Goal: Task Accomplishment & Management: Use online tool/utility

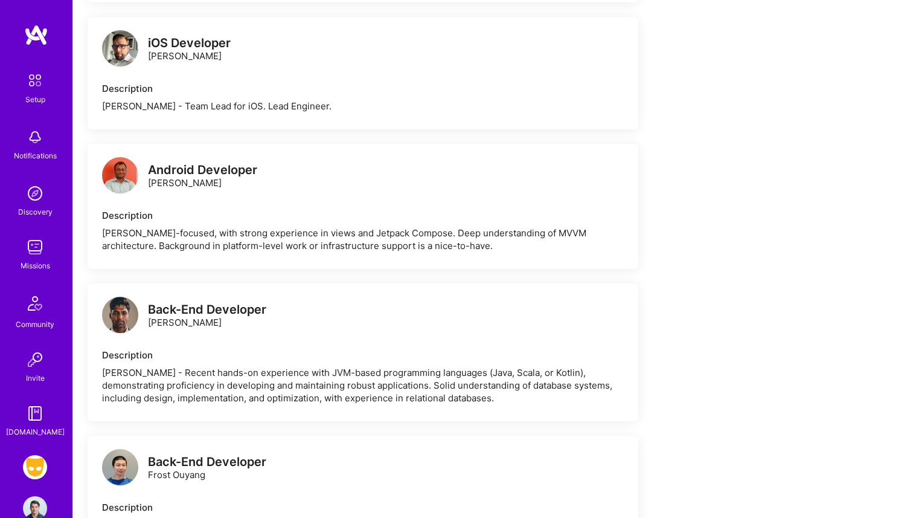
scroll to position [1132, 0]
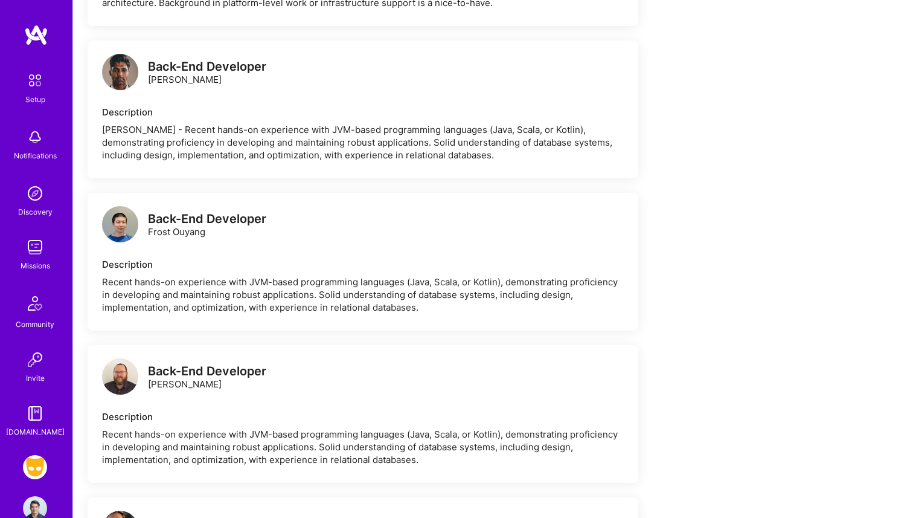
click at [40, 465] on img at bounding box center [35, 467] width 24 height 24
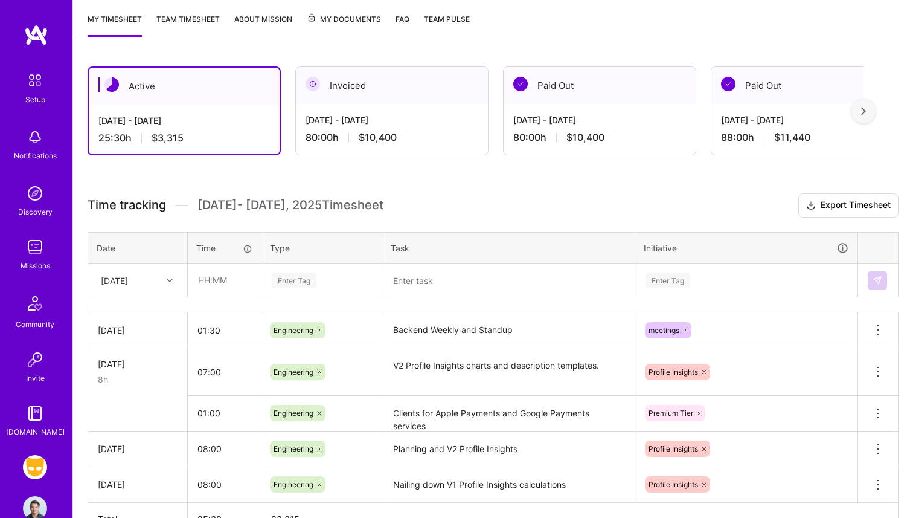
scroll to position [186, 0]
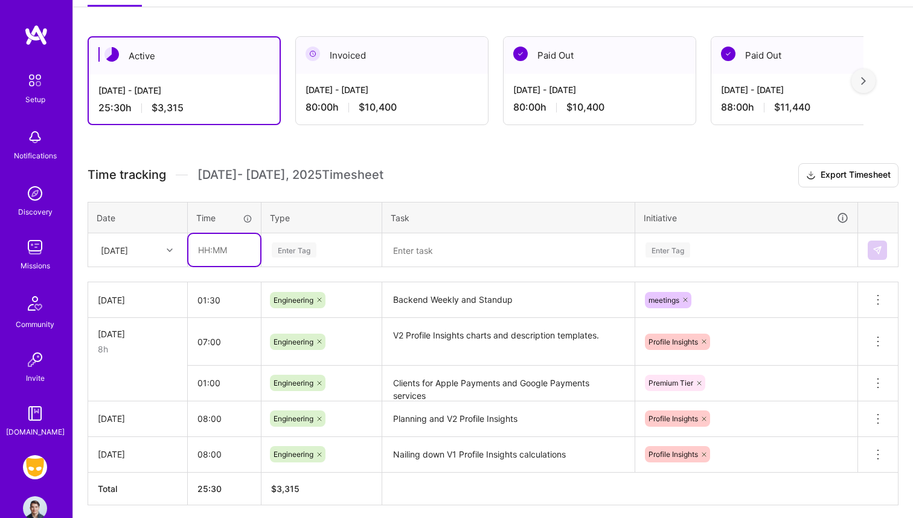
click at [213, 250] on input "text" at bounding box center [224, 250] width 72 height 32
type input "06:30"
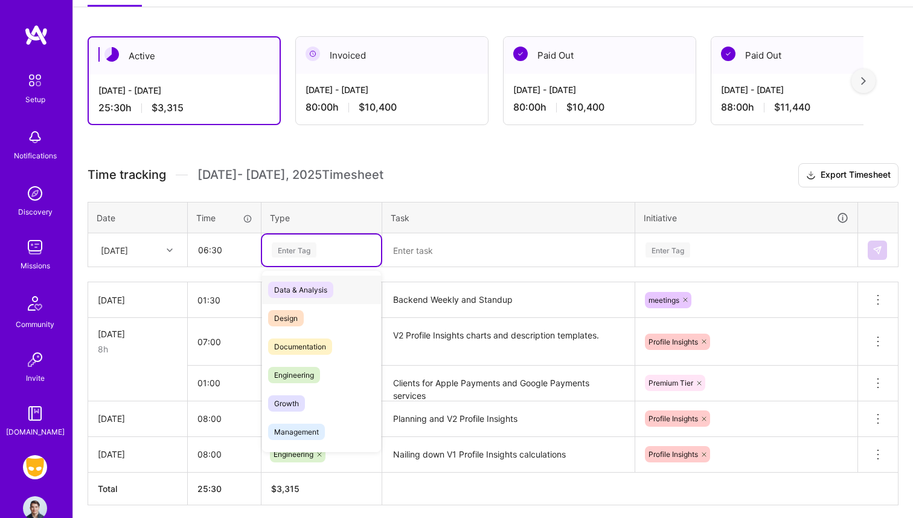
click at [334, 247] on div "Enter Tag" at bounding box center [322, 249] width 102 height 15
click at [303, 376] on span "Engineering" at bounding box center [294, 375] width 52 height 16
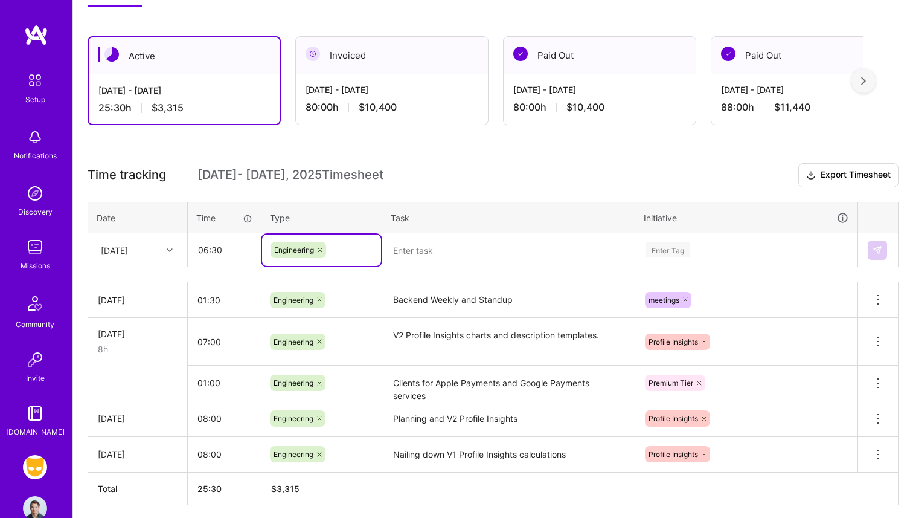
click at [436, 335] on textarea "V2 Profile Insights charts and description templates." at bounding box center [509, 341] width 250 height 45
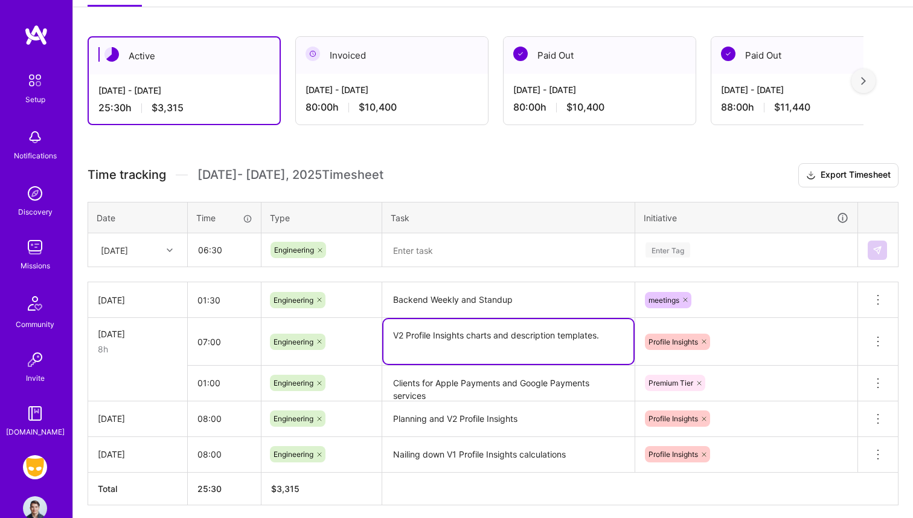
click at [436, 335] on textarea "V2 Profile Insights charts and description templates." at bounding box center [509, 341] width 250 height 45
click at [471, 249] on textarea at bounding box center [509, 249] width 250 height 31
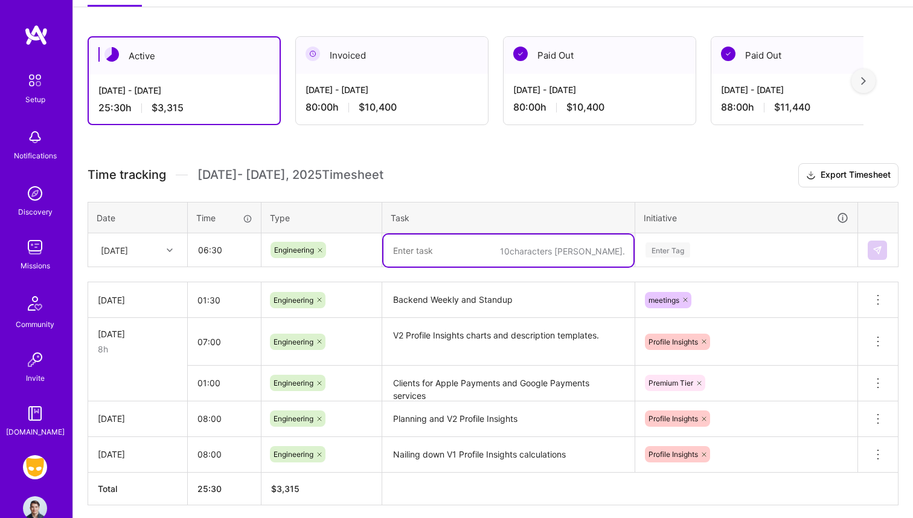
paste textarea "V2 Profile Insights charts and description templates."
type textarea "V2 Profile Insights charts and description templates."
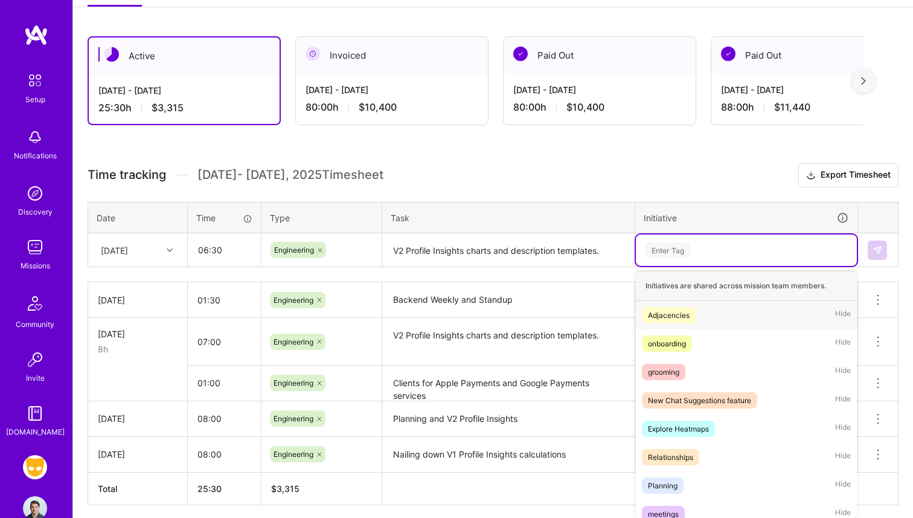
click at [671, 248] on div "Enter Tag" at bounding box center [668, 249] width 45 height 19
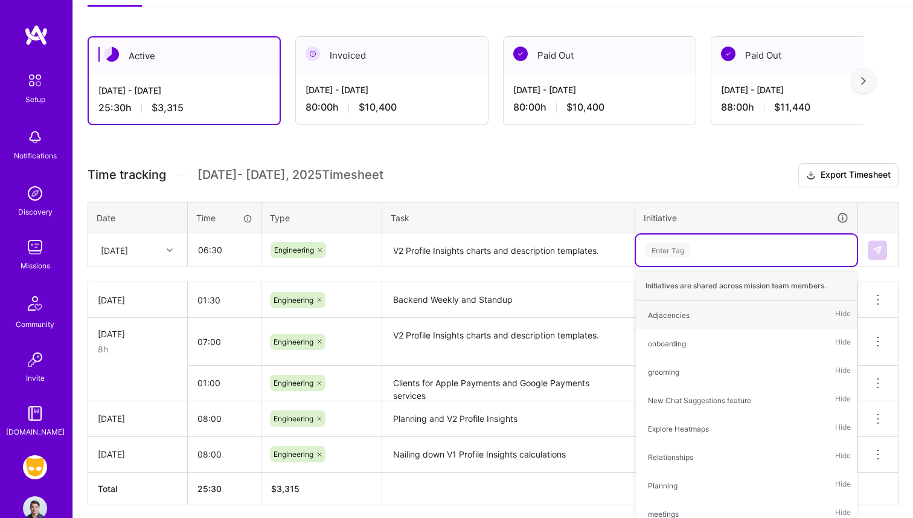
type input "r"
type input "prof"
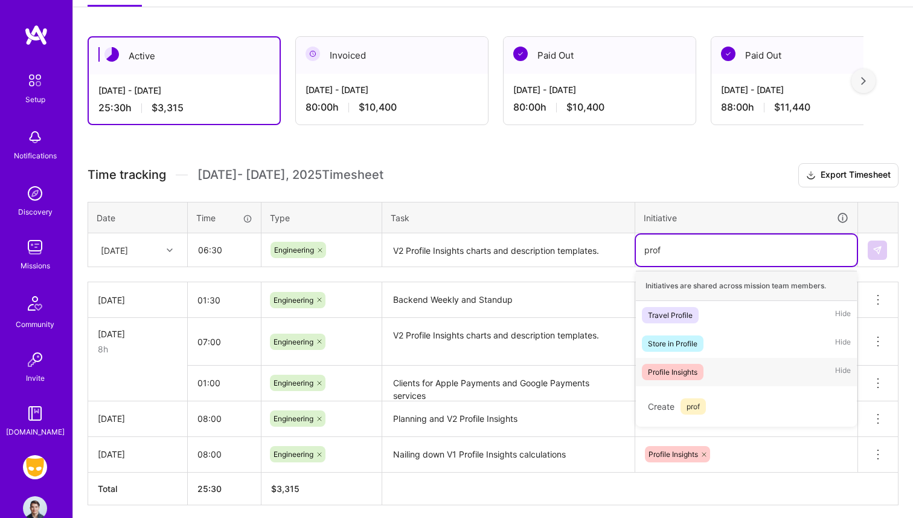
click at [704, 366] on span "Profile Insights" at bounding box center [673, 372] width 62 height 16
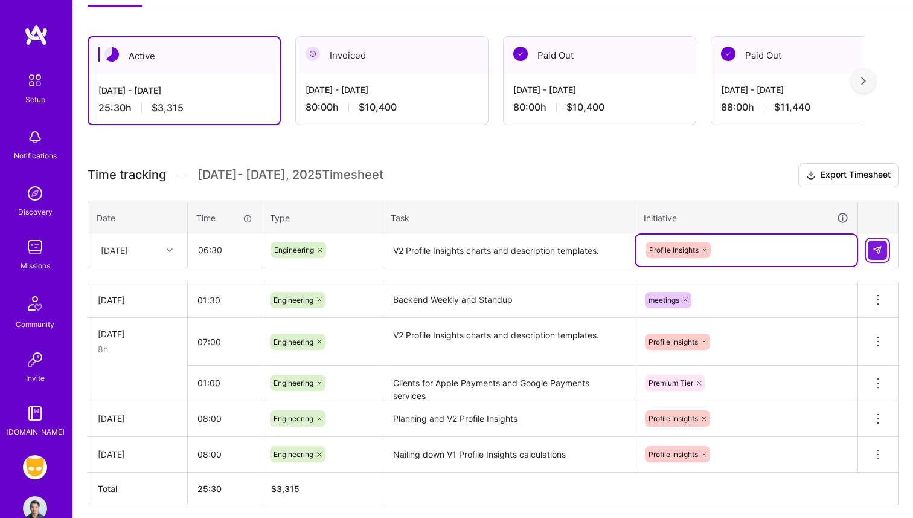
click at [877, 248] on img at bounding box center [878, 250] width 10 height 10
